Goal: Information Seeking & Learning: Learn about a topic

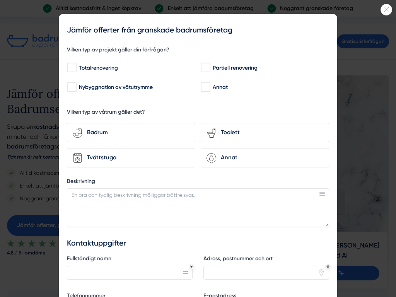
scroll to position [645, 0]
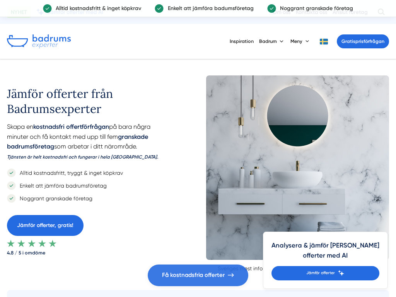
scroll to position [645, 0]
